Goal: Task Accomplishment & Management: Manage account settings

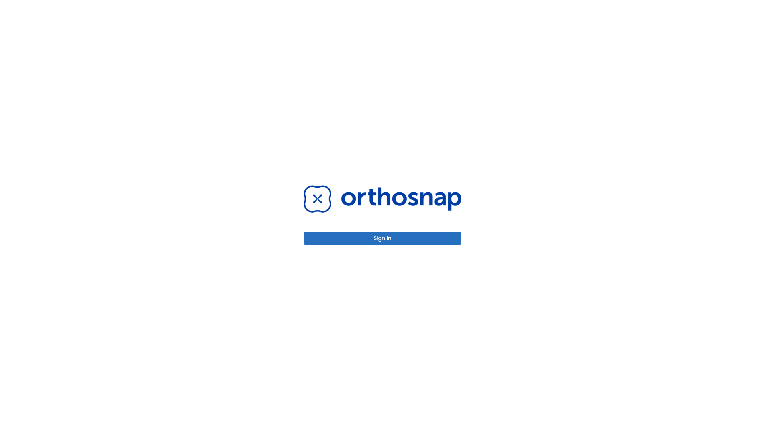
click at [382, 238] on button "Sign in" at bounding box center [383, 238] width 158 height 13
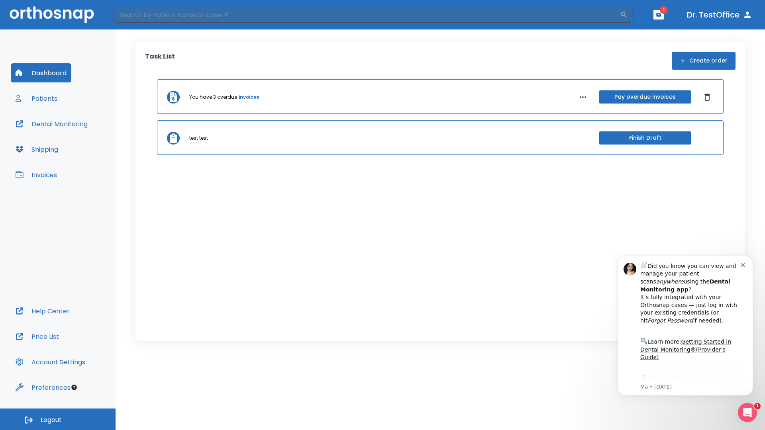
click at [58, 419] on span "Logout" at bounding box center [51, 420] width 21 height 9
